Goal: Find specific page/section: Find specific page/section

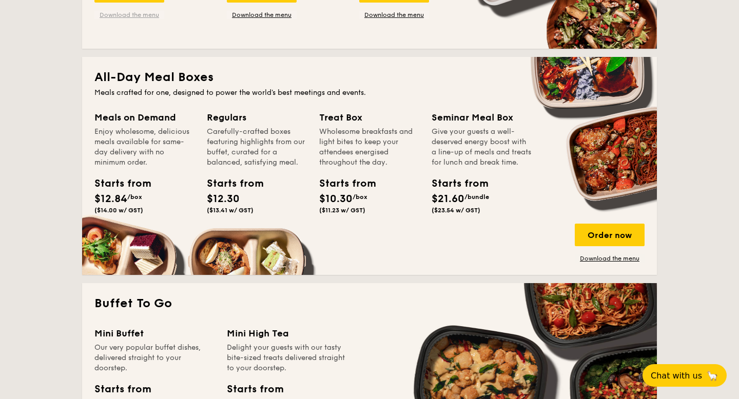
scroll to position [611, 0]
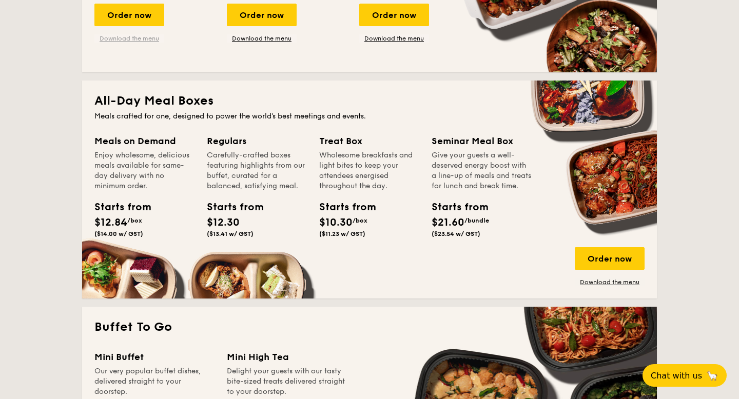
click at [132, 42] on link "Download the menu" at bounding box center [129, 38] width 70 height 8
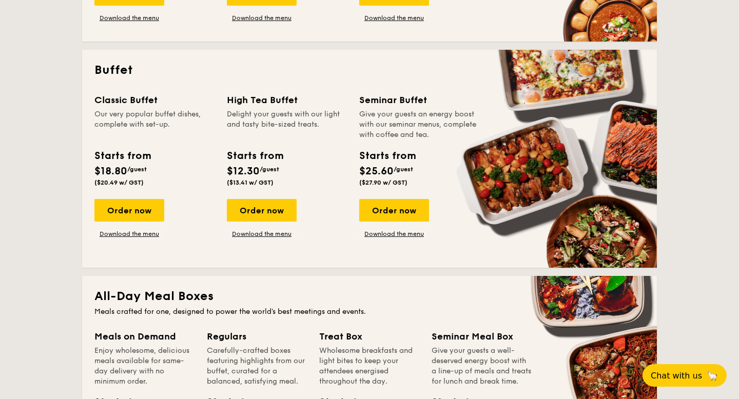
scroll to position [413, 0]
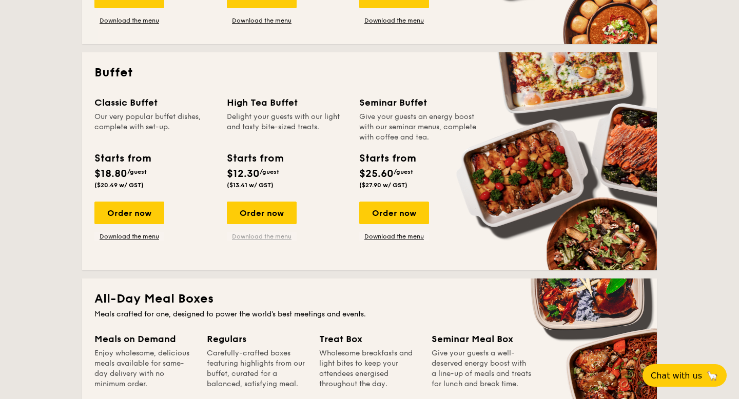
click at [248, 236] on link "Download the menu" at bounding box center [262, 236] width 70 height 8
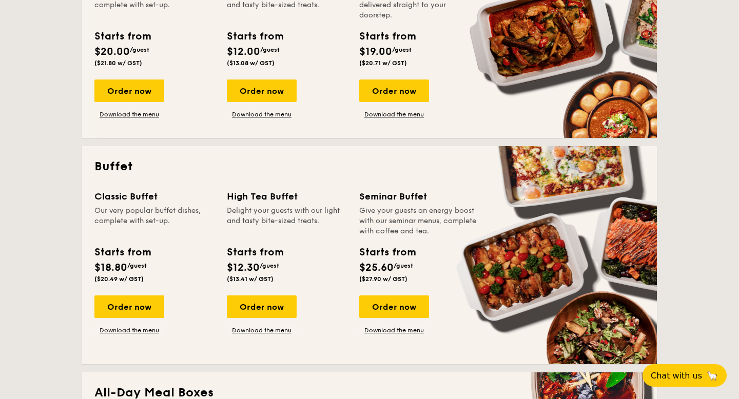
scroll to position [0, 0]
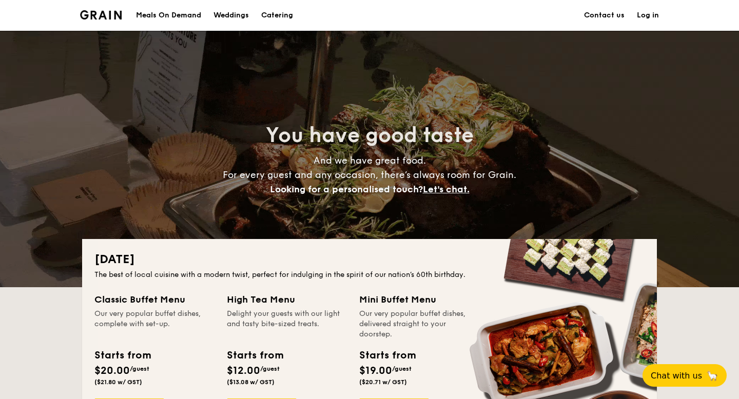
click at [620, 12] on link "Contact us" at bounding box center [604, 15] width 41 height 31
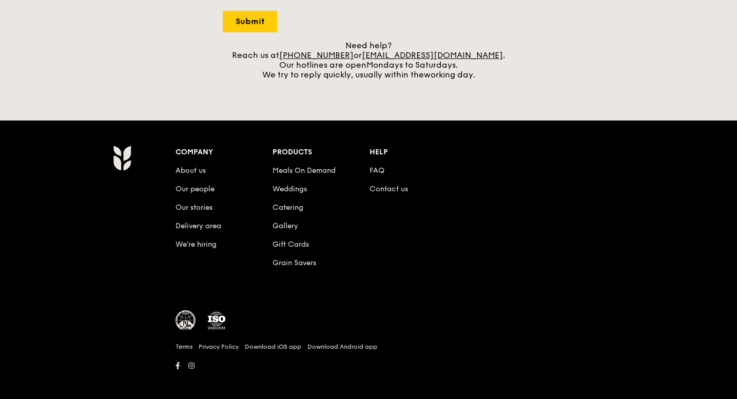
scroll to position [428, 0]
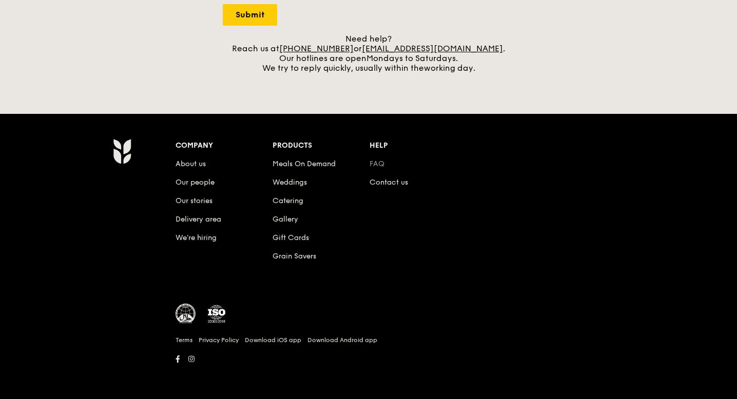
click at [374, 164] on link "FAQ" at bounding box center [376, 164] width 15 height 9
click at [293, 185] on link "Weddings" at bounding box center [289, 182] width 34 height 9
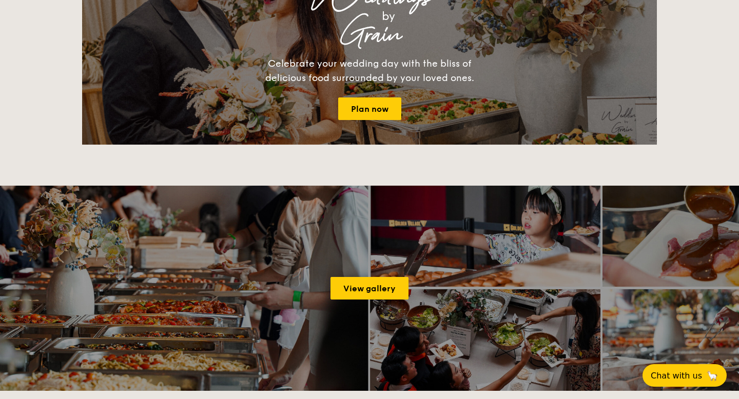
scroll to position [1422, 0]
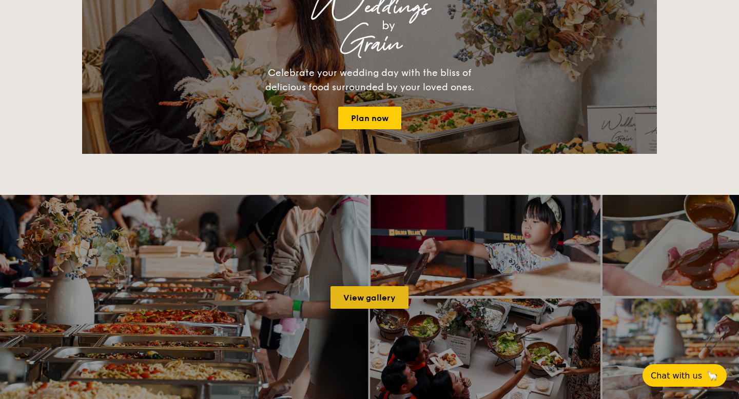
click at [348, 289] on link "View gallery" at bounding box center [369, 297] width 78 height 23
